Goal: Information Seeking & Learning: Compare options

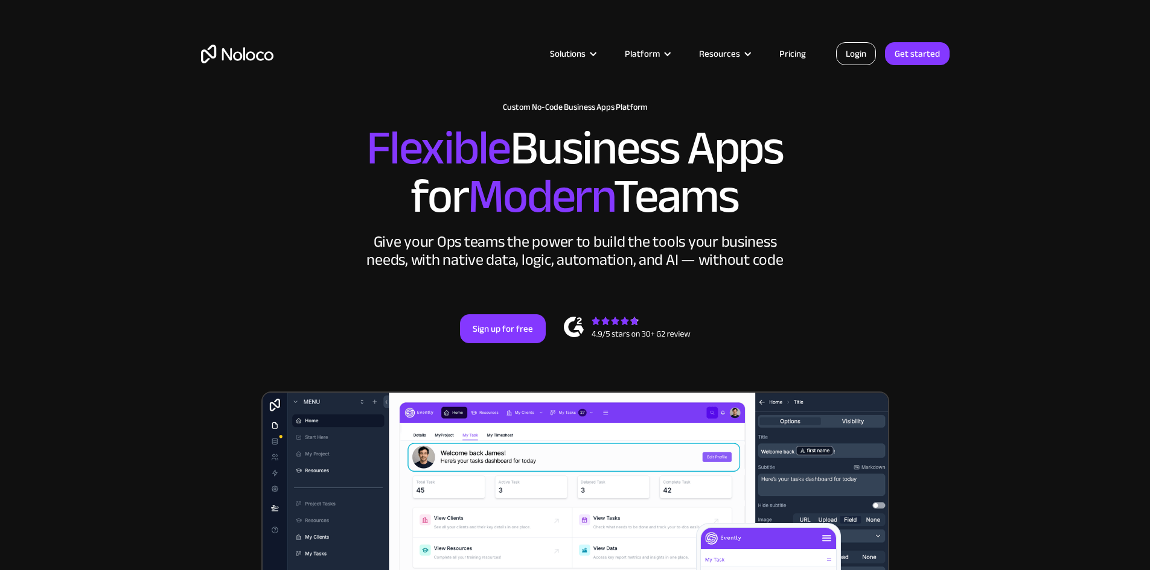
click at [857, 59] on link "Login" at bounding box center [856, 53] width 40 height 23
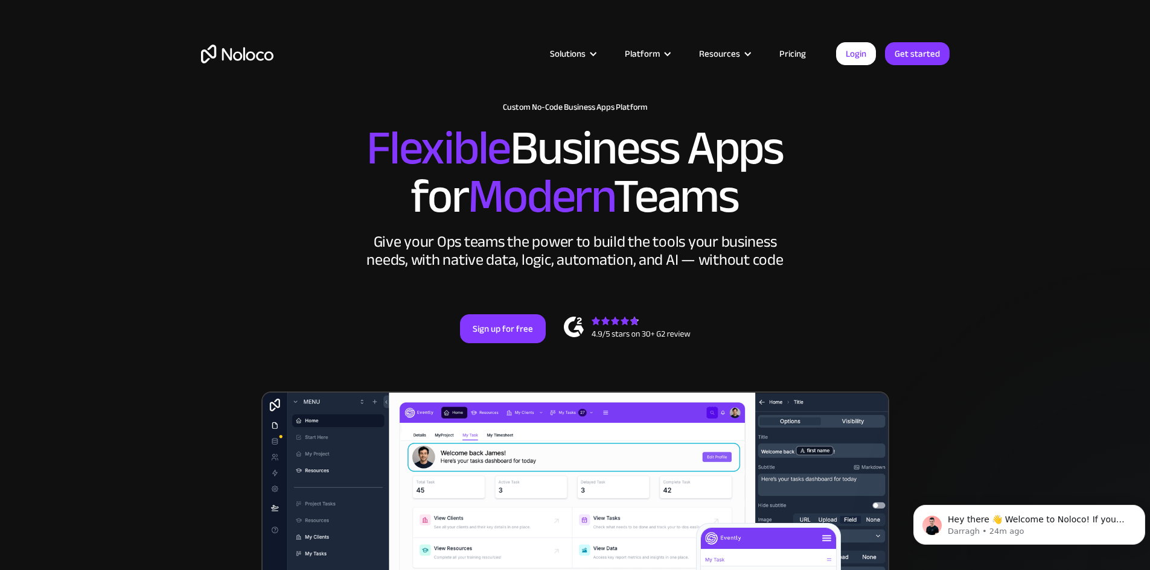
click at [787, 46] on link "Pricing" at bounding box center [792, 54] width 57 height 16
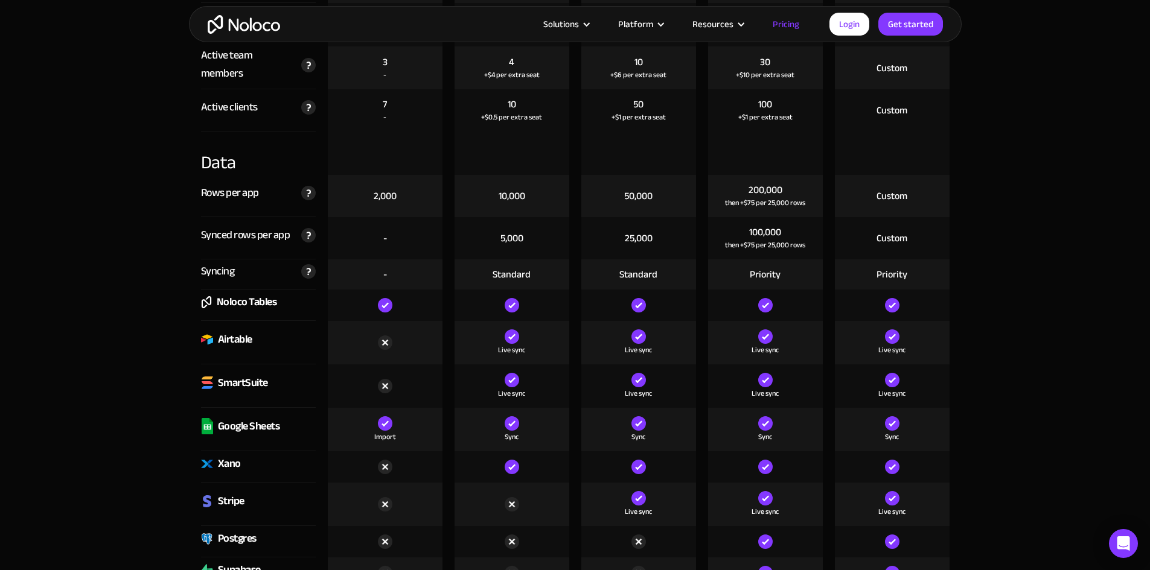
scroll to position [1439, 0]
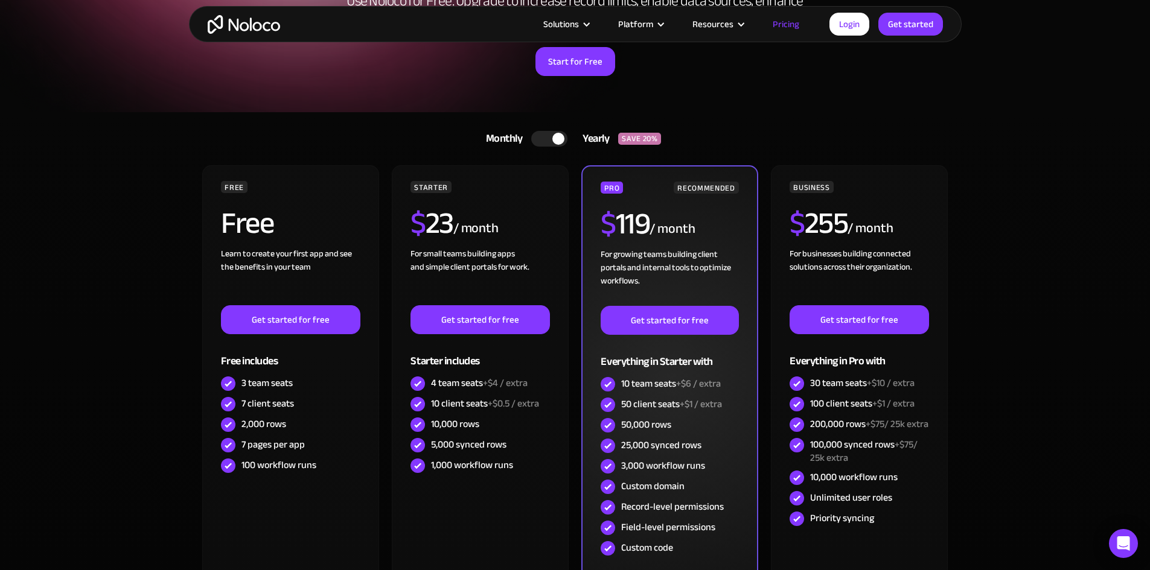
scroll to position [159, 0]
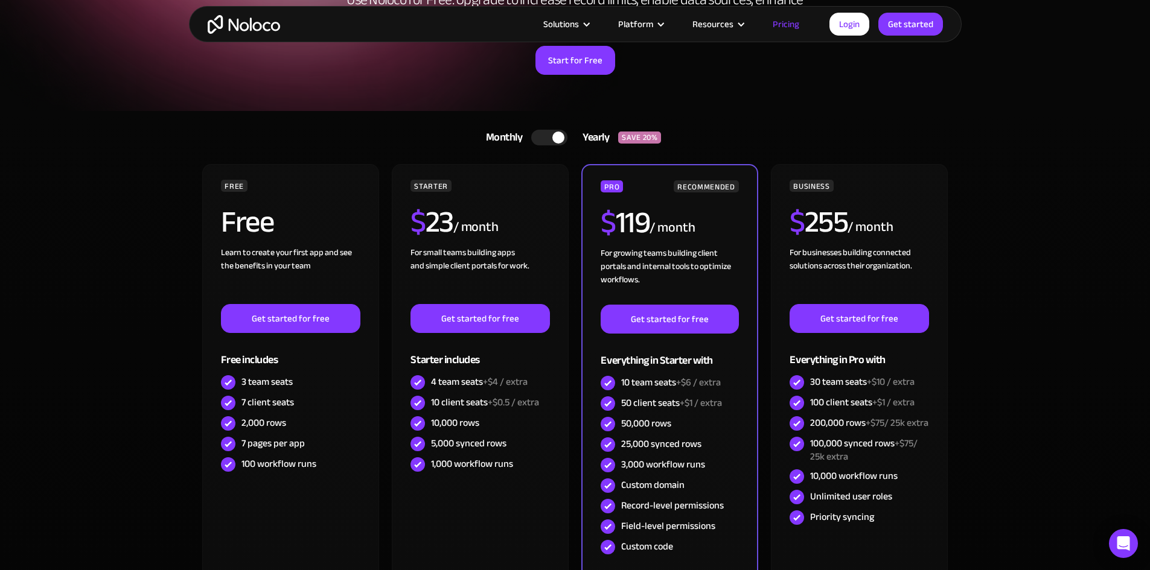
click at [555, 140] on div at bounding box center [558, 138] width 12 height 12
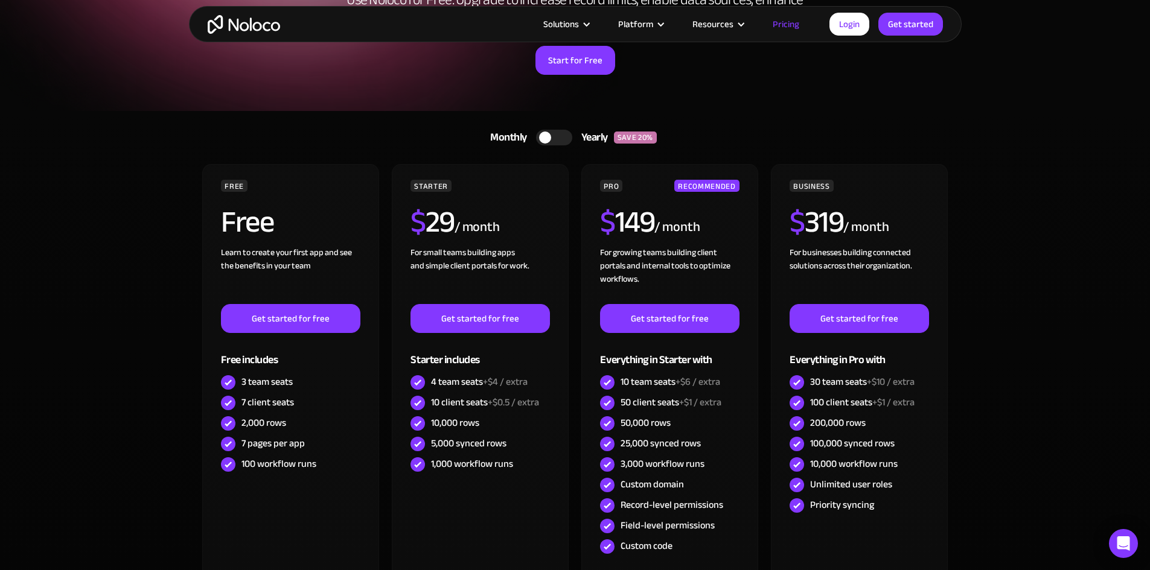
click at [555, 140] on div at bounding box center [554, 138] width 36 height 16
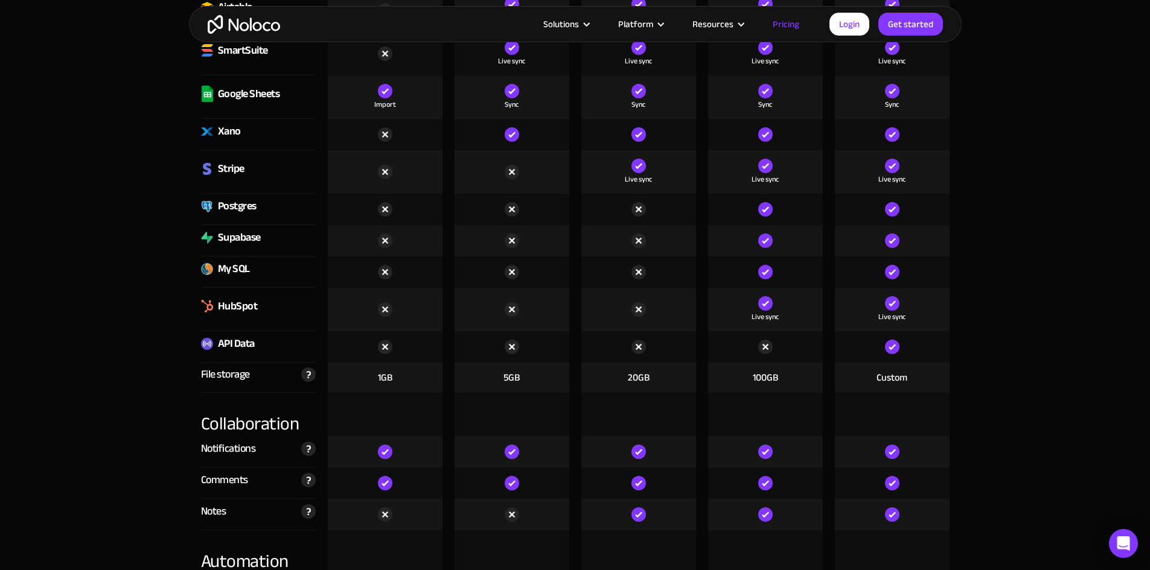
scroll to position [1768, 0]
click at [231, 350] on div "API Data" at bounding box center [236, 345] width 37 height 18
click at [206, 343] on img at bounding box center [207, 345] width 12 height 12
drag, startPoint x: 258, startPoint y: 345, endPoint x: 209, endPoint y: 338, distance: 49.9
click at [209, 338] on div "API Data" at bounding box center [258, 347] width 115 height 31
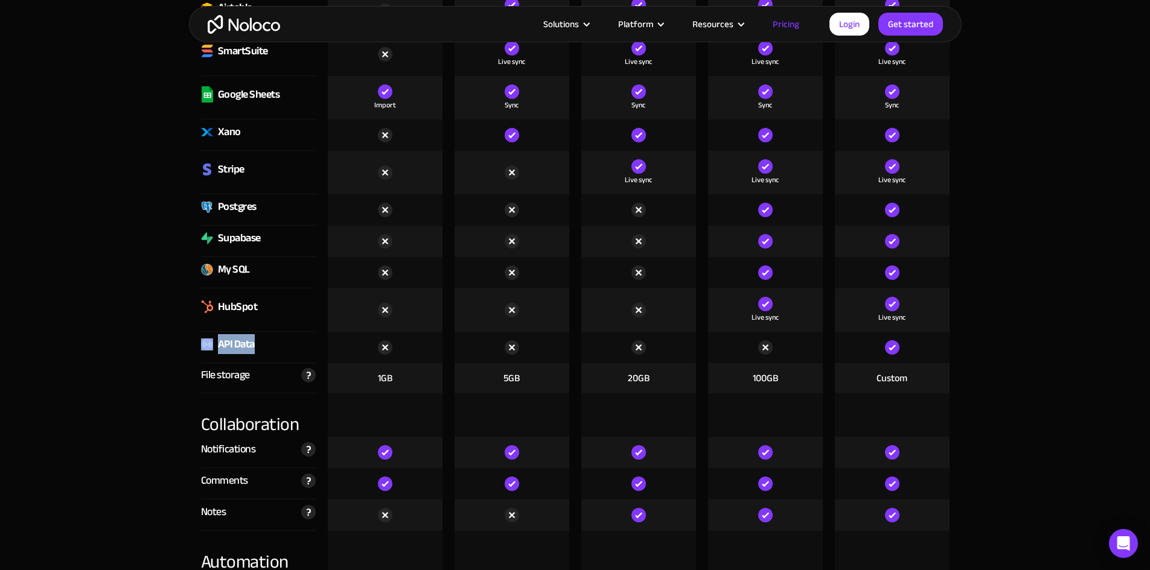
click at [202, 342] on img at bounding box center [207, 345] width 12 height 12
click at [248, 342] on div "API Data" at bounding box center [236, 345] width 37 height 18
drag, startPoint x: 269, startPoint y: 345, endPoint x: 216, endPoint y: 342, distance: 53.2
click at [216, 342] on div "API Data" at bounding box center [258, 347] width 115 height 31
click at [212, 345] on img at bounding box center [207, 345] width 12 height 12
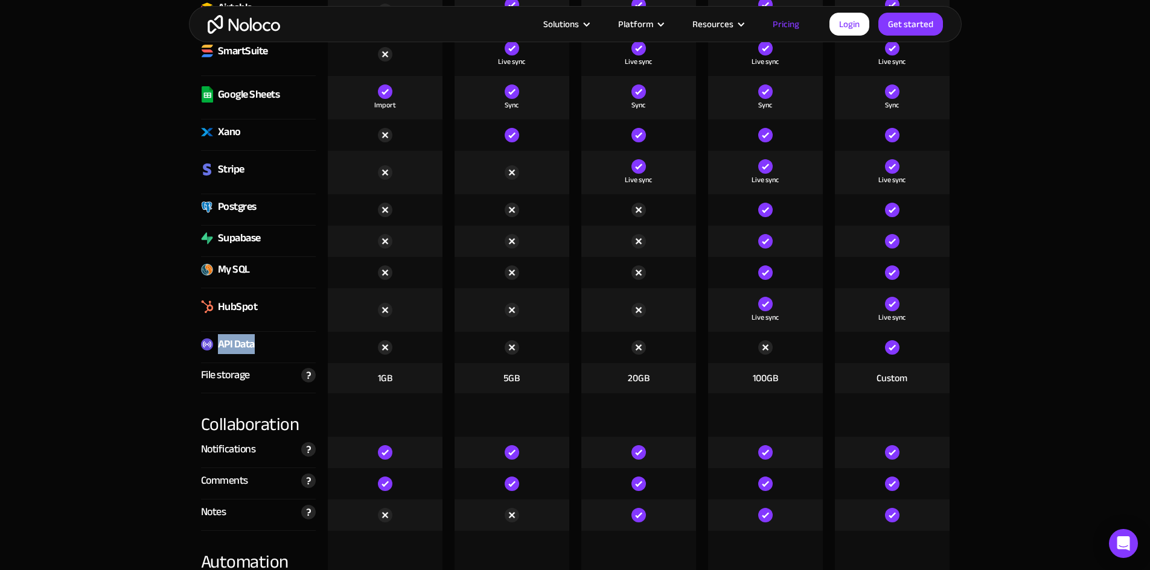
click at [887, 354] on img at bounding box center [892, 347] width 14 height 14
click at [226, 350] on div "API Data" at bounding box center [236, 345] width 37 height 18
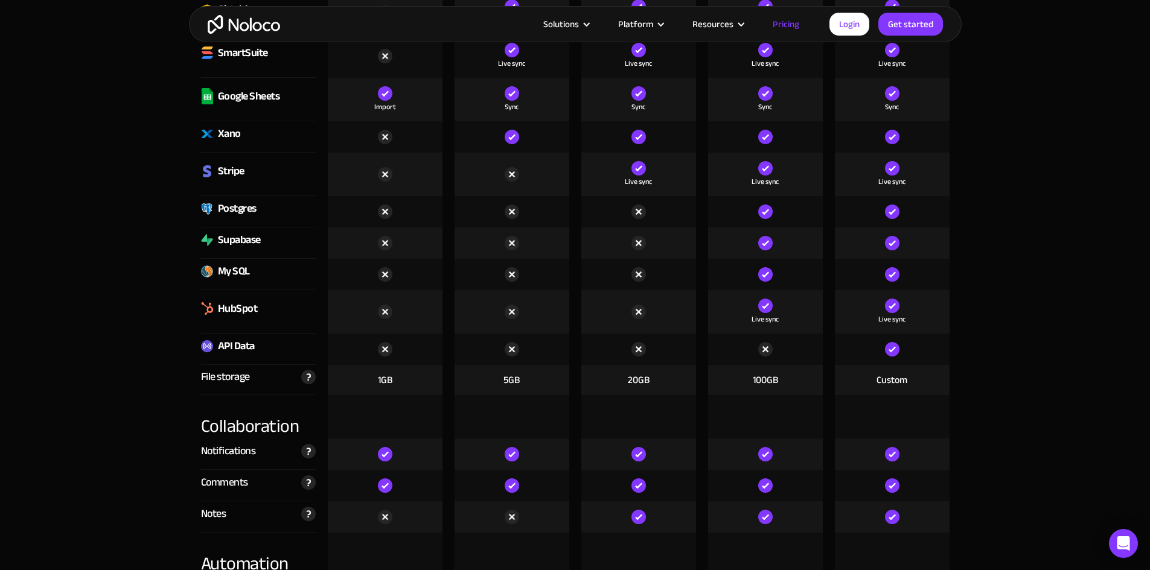
scroll to position [1767, 0]
drag, startPoint x: 260, startPoint y: 348, endPoint x: 197, endPoint y: 345, distance: 62.9
click at [197, 345] on div "API Data" at bounding box center [258, 348] width 127 height 31
click at [281, 344] on div "API Data" at bounding box center [258, 348] width 115 height 31
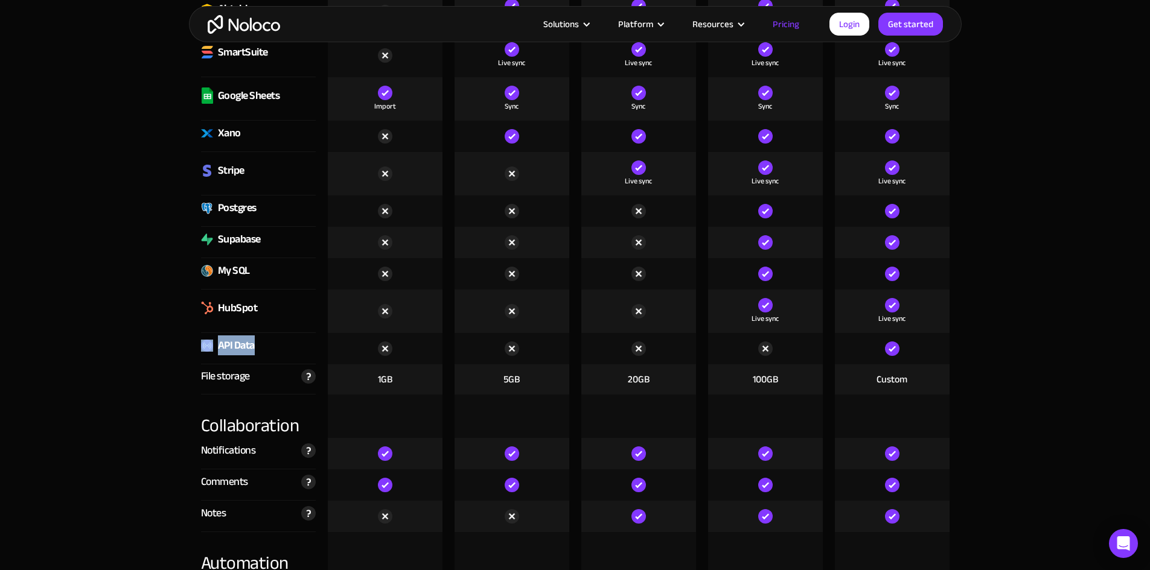
drag, startPoint x: 271, startPoint y: 348, endPoint x: 186, endPoint y: 345, distance: 85.2
copy div "API Data"
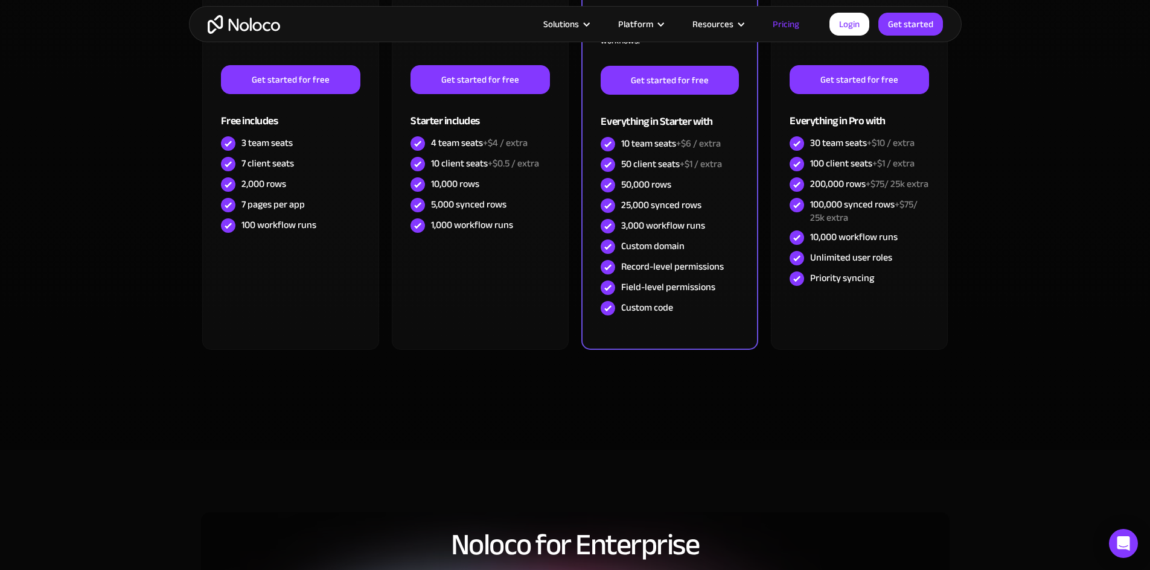
scroll to position [0, 0]
